Goal: Information Seeking & Learning: Learn about a topic

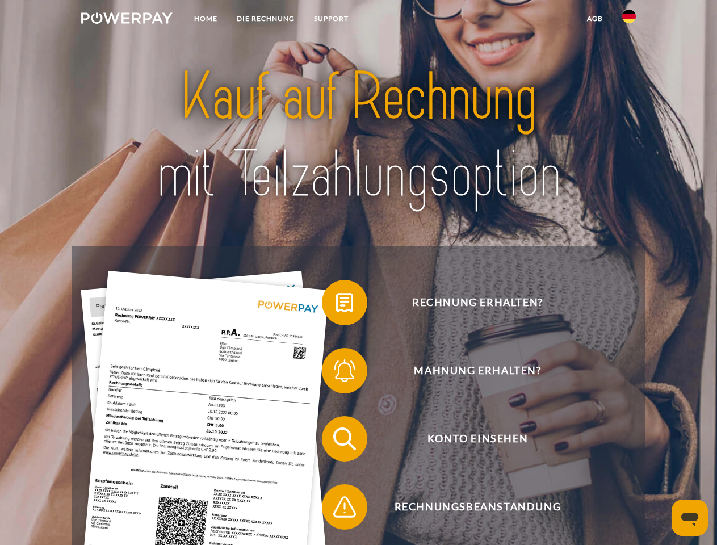
click at [127, 20] on img at bounding box center [126, 17] width 91 height 11
click at [629, 20] on img at bounding box center [629, 17] width 14 height 14
click at [594, 19] on link "agb" at bounding box center [594, 19] width 35 height 20
click at [336, 305] on span at bounding box center [327, 302] width 57 height 57
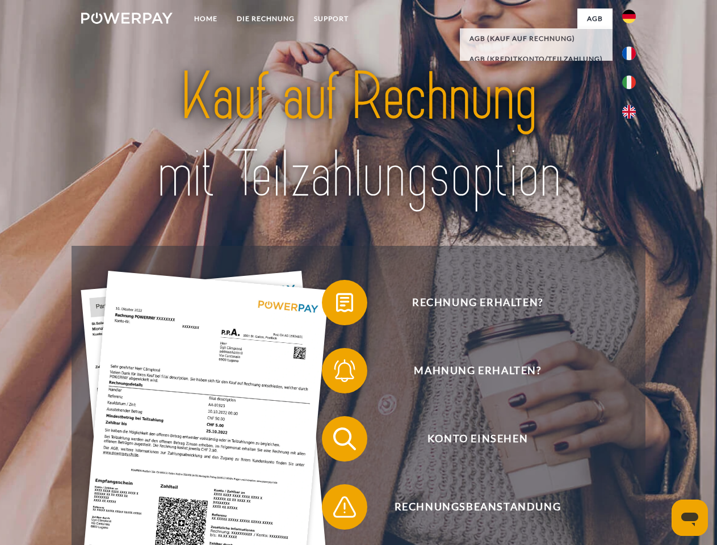
click at [336, 373] on span at bounding box center [327, 370] width 57 height 57
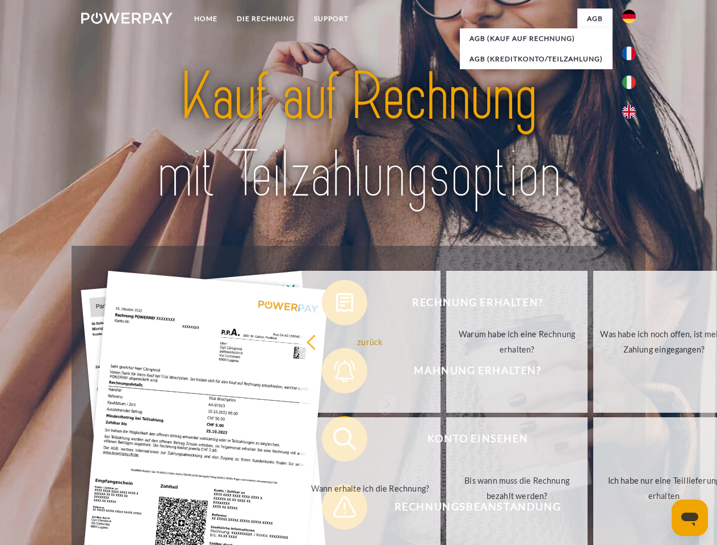
click at [446, 441] on link "Bis wann muss die Rechnung bezahlt werden?" at bounding box center [516, 488] width 141 height 142
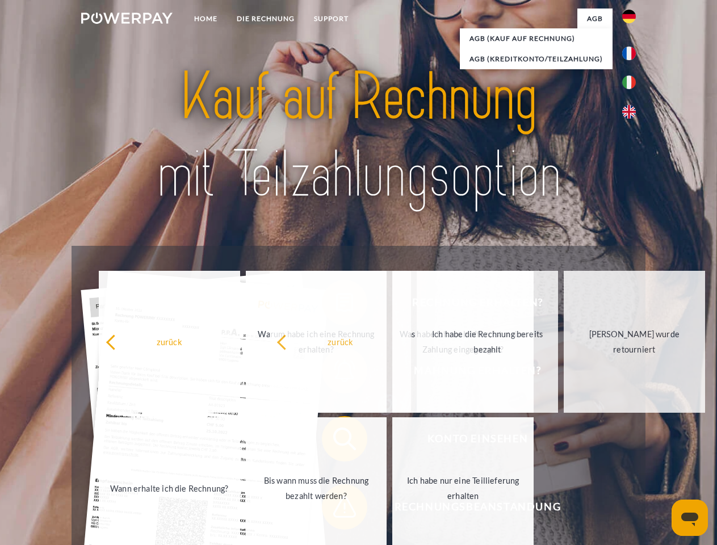
click at [336, 509] on span at bounding box center [327, 506] width 57 height 57
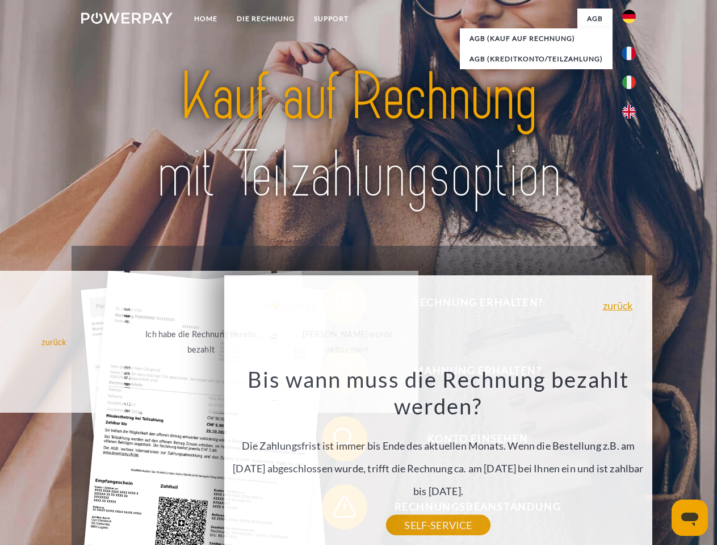
click at [689, 518] on icon "Messaging-Fenster öffnen" at bounding box center [689, 519] width 17 height 14
